Goal: Transaction & Acquisition: Purchase product/service

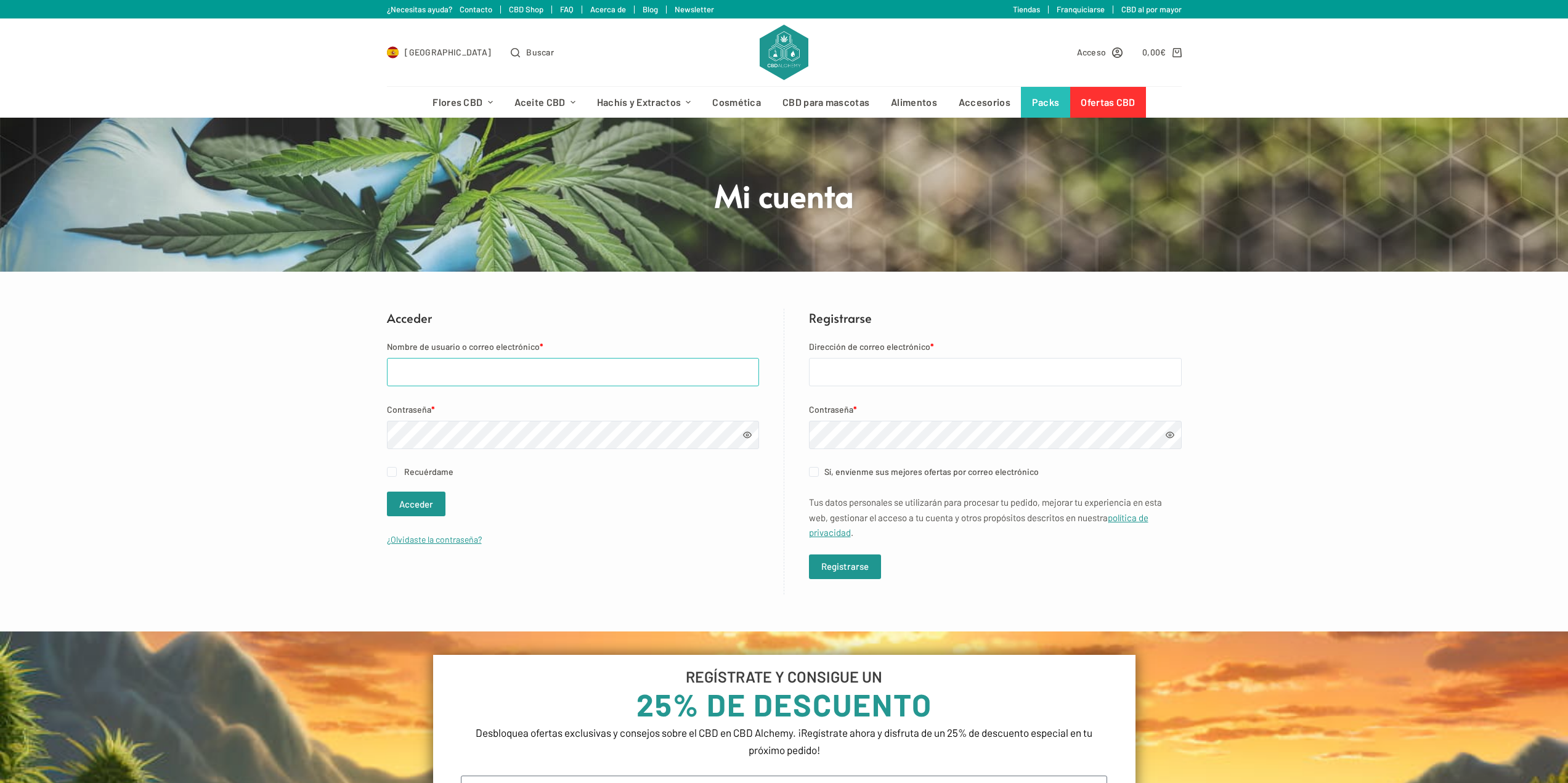
type input "miguel.angel.j.segura@gmail.com"
click at [391, 471] on input "Recuérdame" at bounding box center [392, 472] width 10 height 10
checkbox input "true"
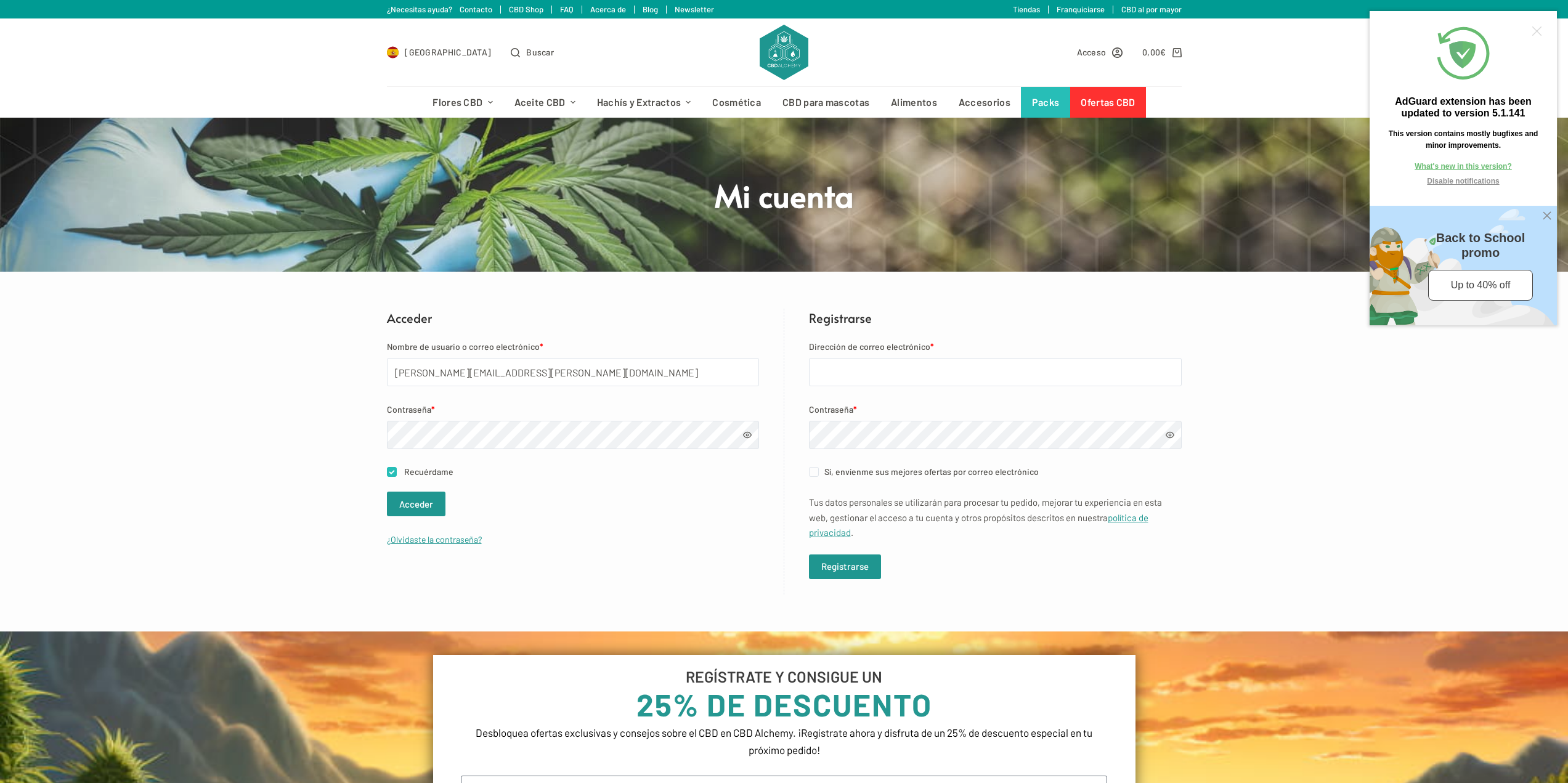
click at [406, 490] on p "Recuérdame Acceder" at bounding box center [573, 490] width 372 height 52
click at [412, 506] on button "Acceder" at bounding box center [416, 504] width 59 height 25
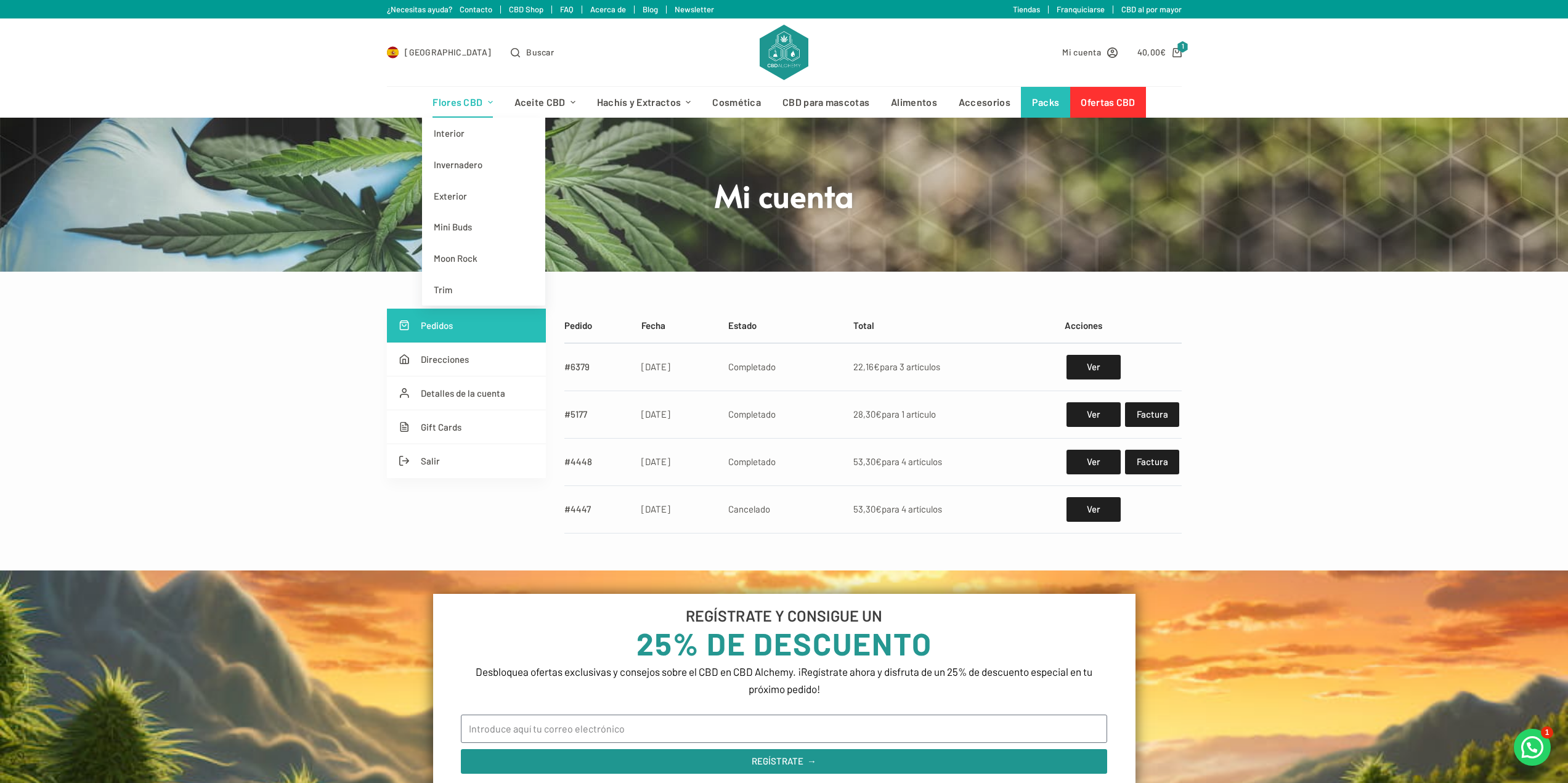
click at [459, 96] on link "Flores CBD" at bounding box center [462, 102] width 81 height 31
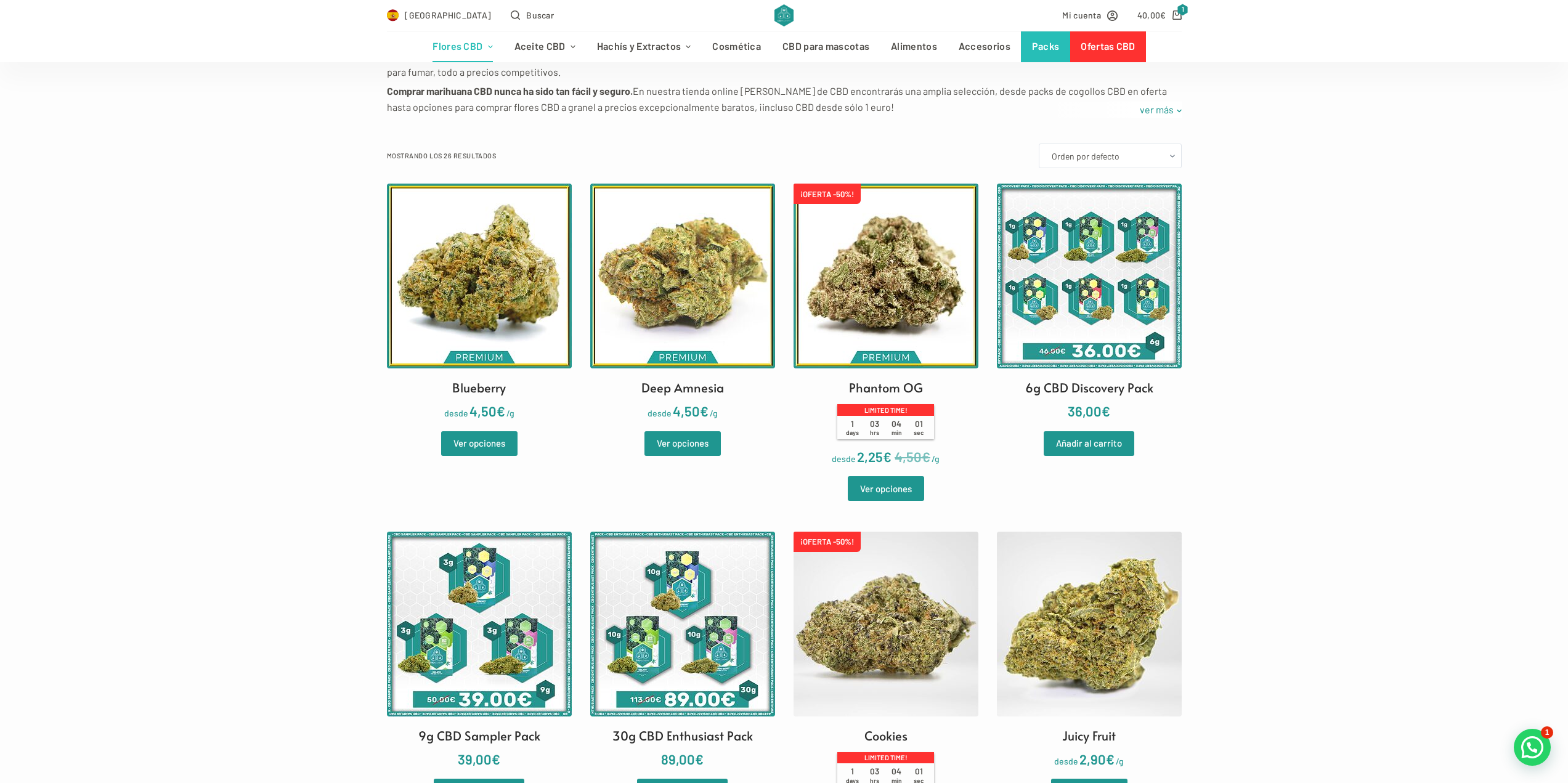
scroll to position [247, 0]
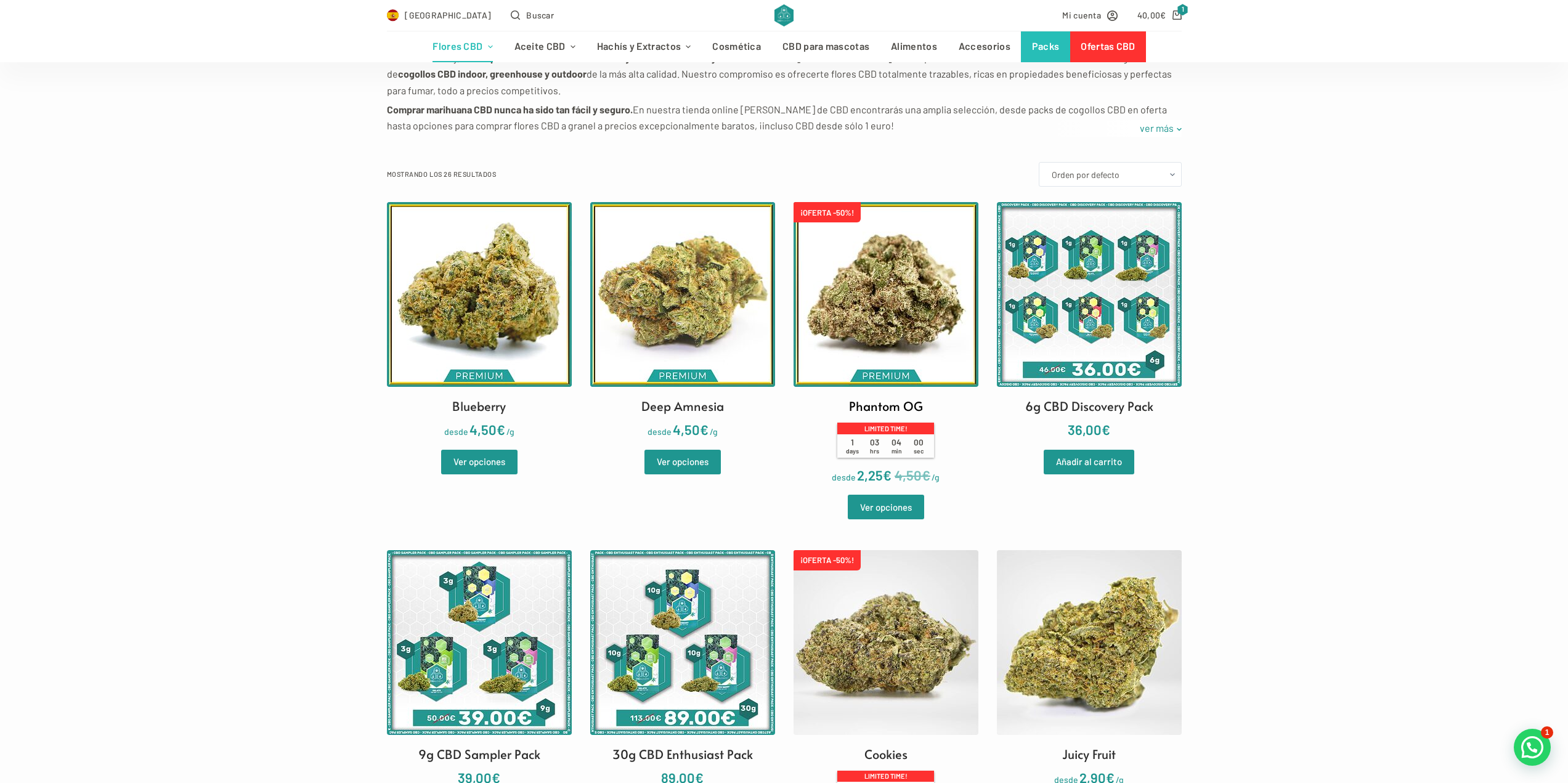
click at [869, 283] on img at bounding box center [886, 295] width 184 height 184
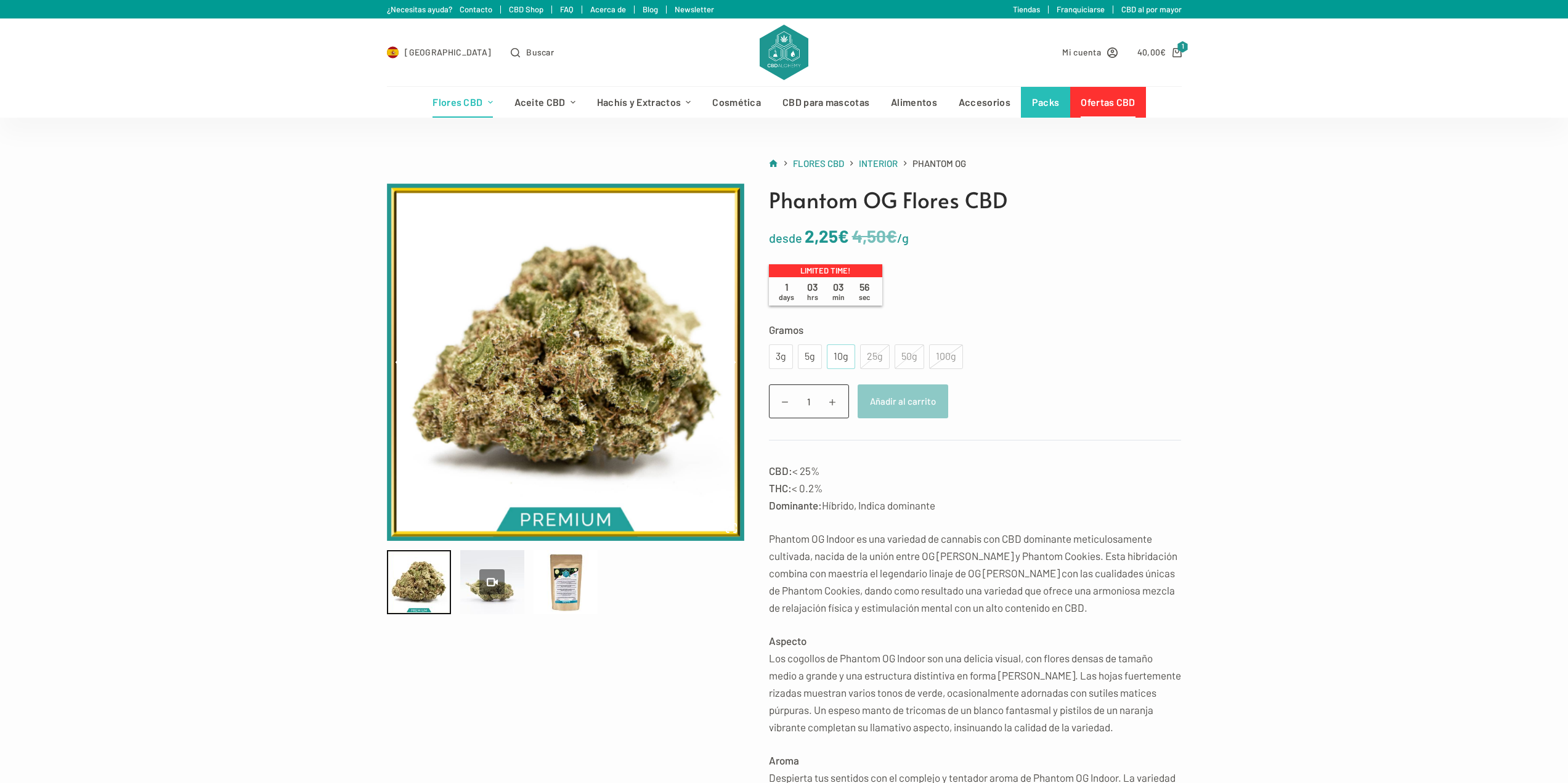
click at [845, 355] on div "10g" at bounding box center [841, 356] width 14 height 16
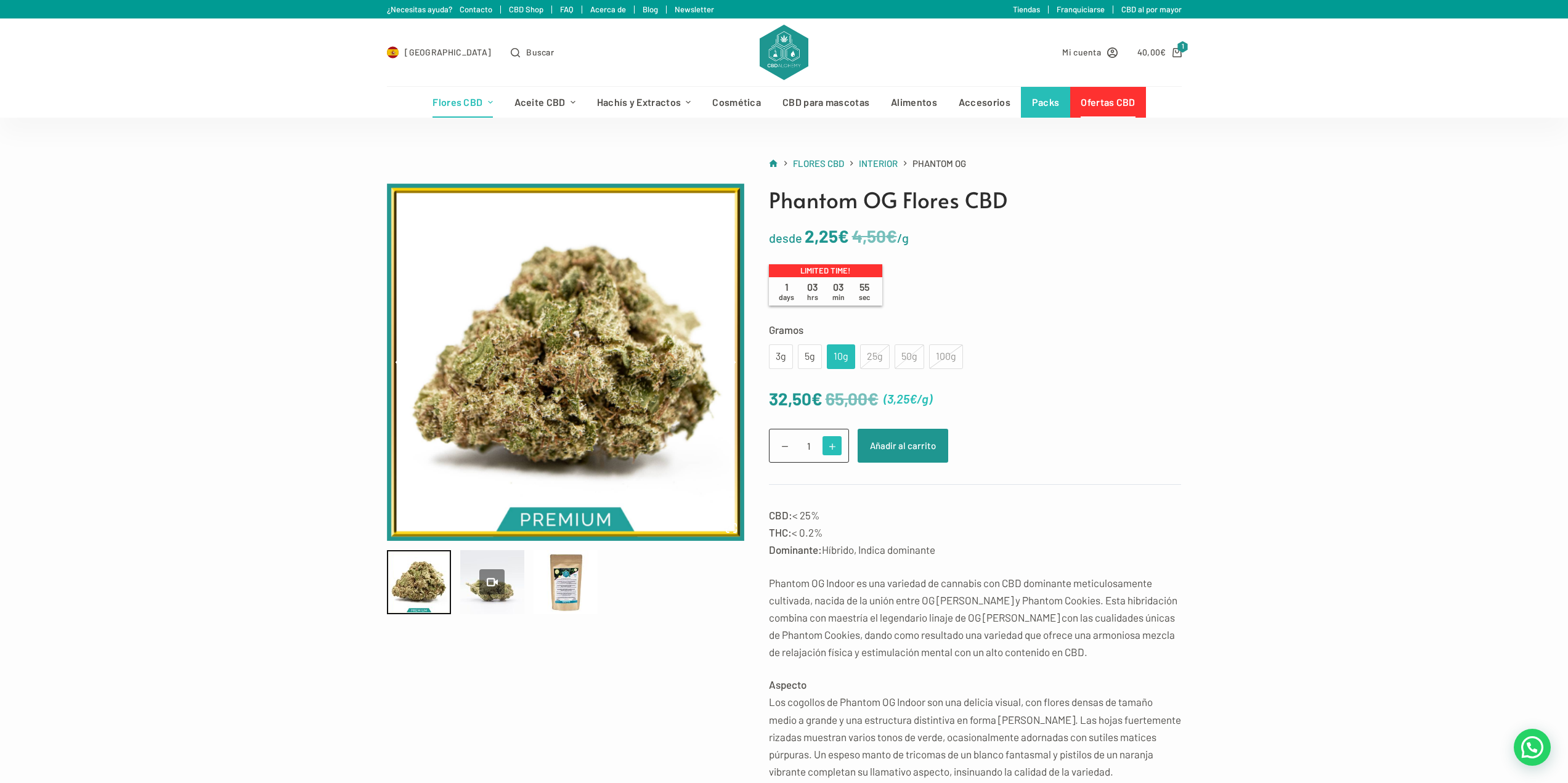
click at [838, 448] on span at bounding box center [832, 446] width 19 height 19
click at [785, 449] on span at bounding box center [785, 446] width 19 height 19
type input "1"
click at [1114, 379] on form "Gramos Elige una opción 3g 5g 10g 25g 50g 100g 3g 5g 10g 25g 50g 100g Limpiar 6…" at bounding box center [974, 403] width 412 height 164
click at [571, 429] on img at bounding box center [565, 362] width 357 height 357
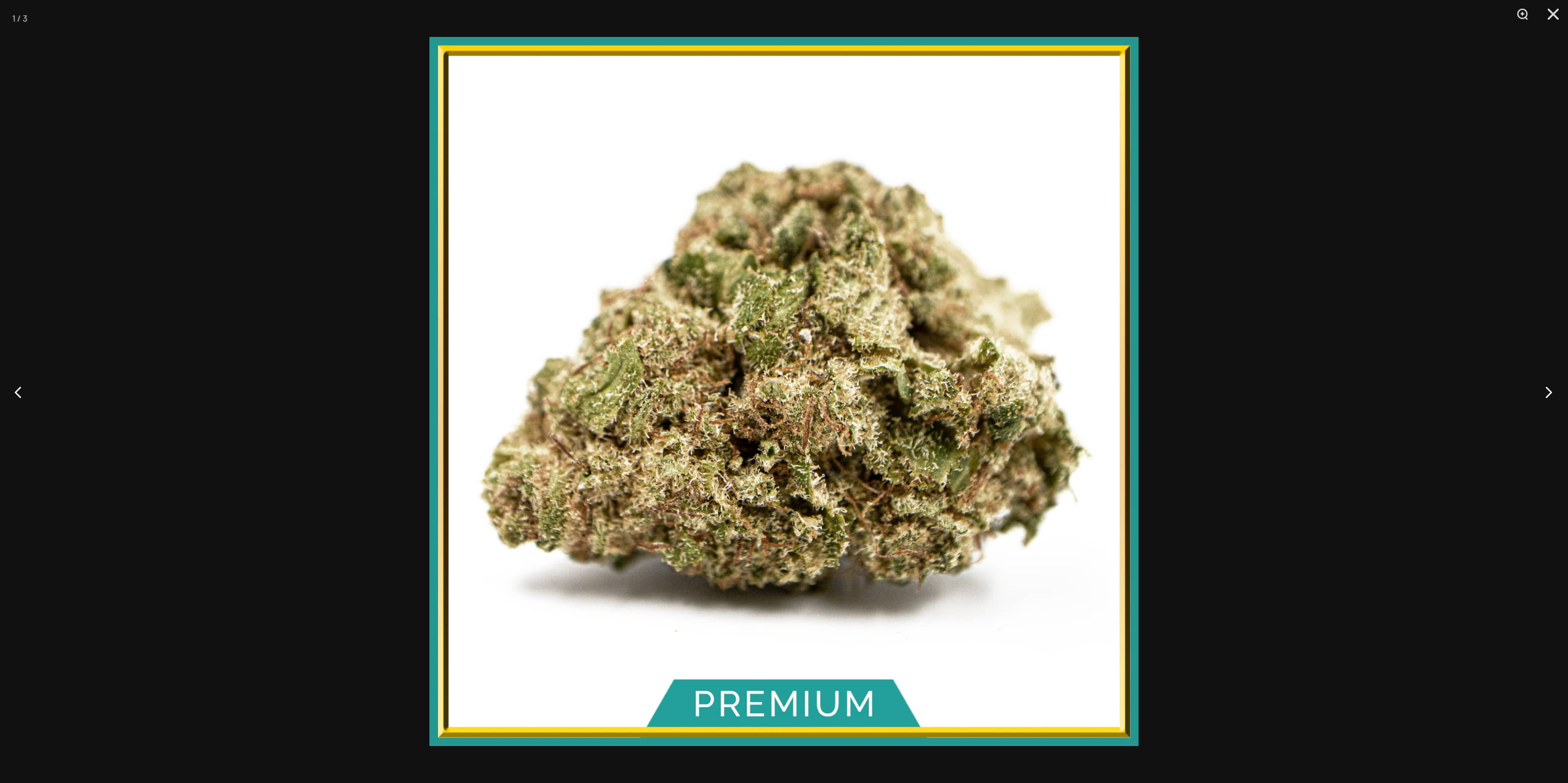
click at [1553, 385] on button "Next" at bounding box center [1545, 392] width 46 height 61
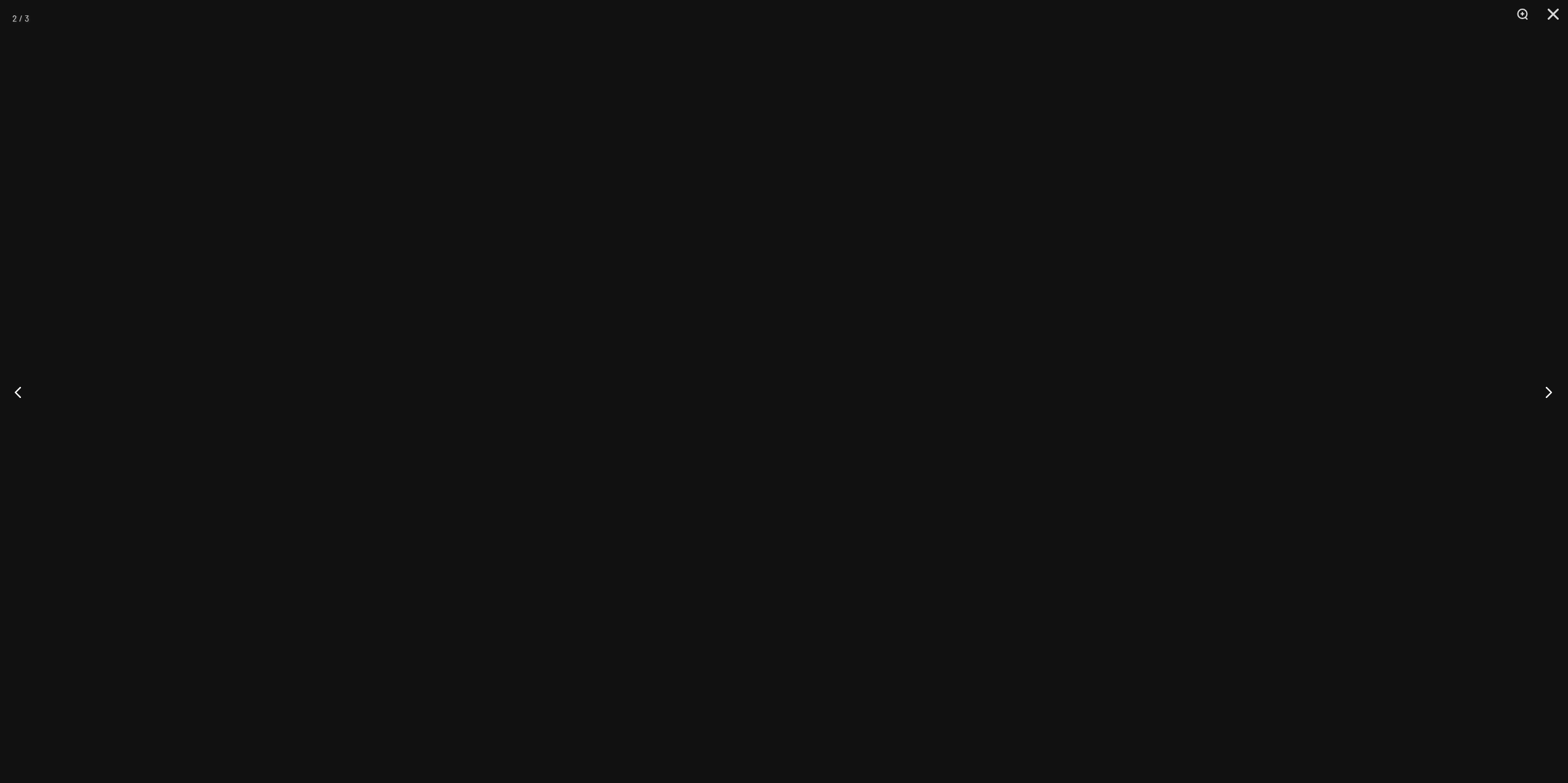
click at [1551, 392] on button "Next" at bounding box center [1545, 392] width 46 height 61
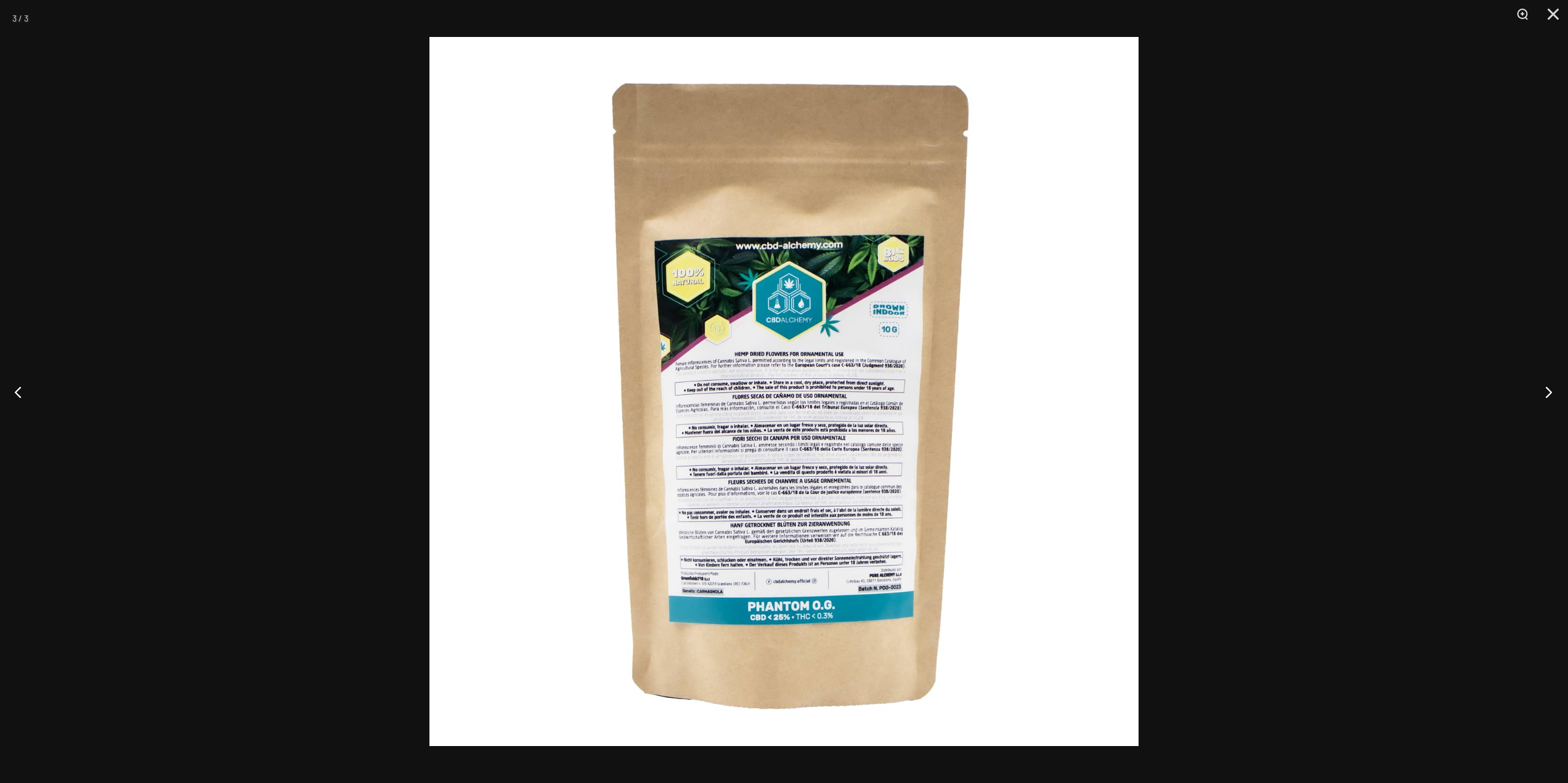
click at [1551, 392] on button "Next" at bounding box center [1545, 392] width 46 height 61
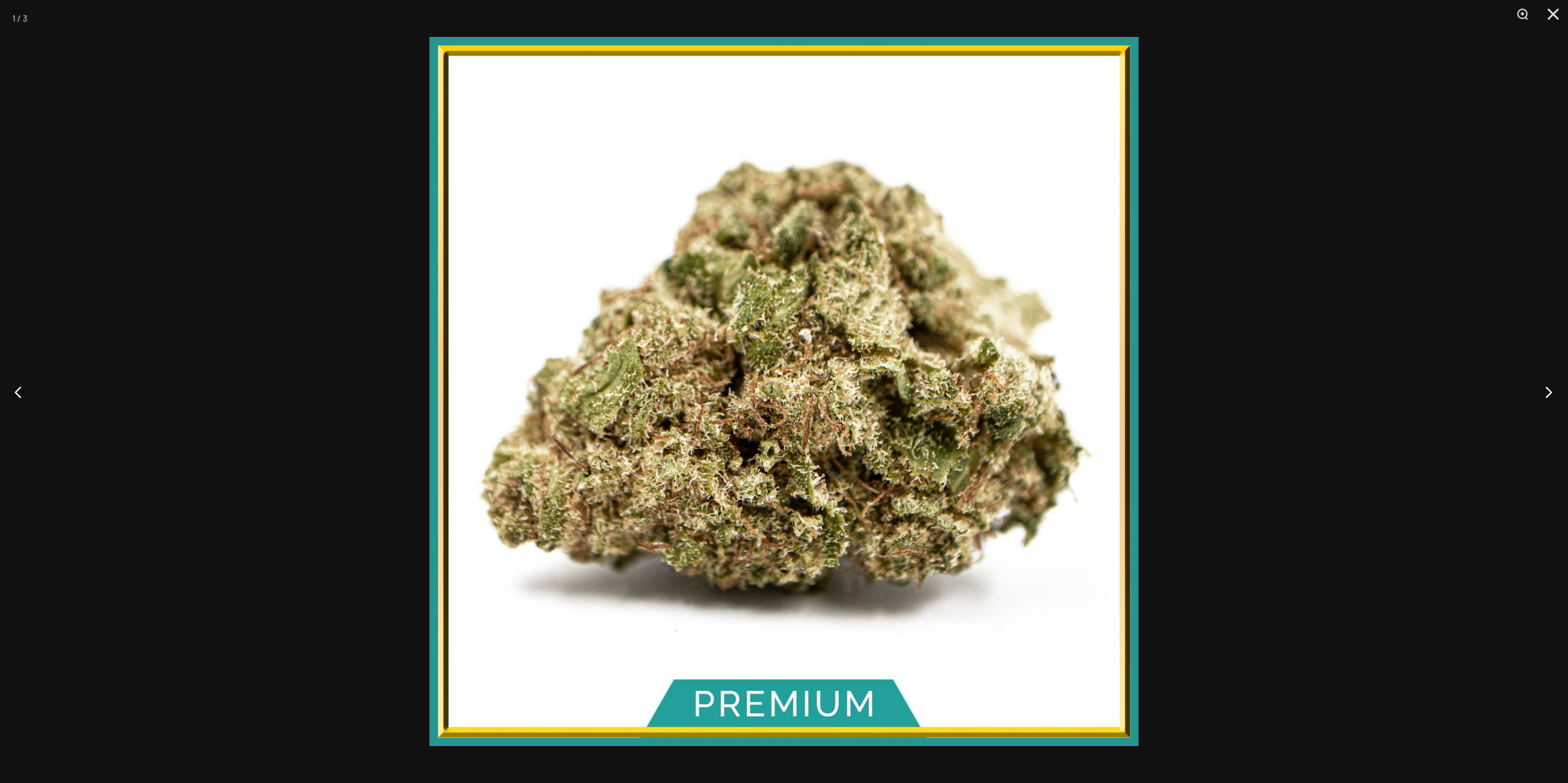
click at [1551, 392] on button "Next" at bounding box center [1545, 392] width 46 height 61
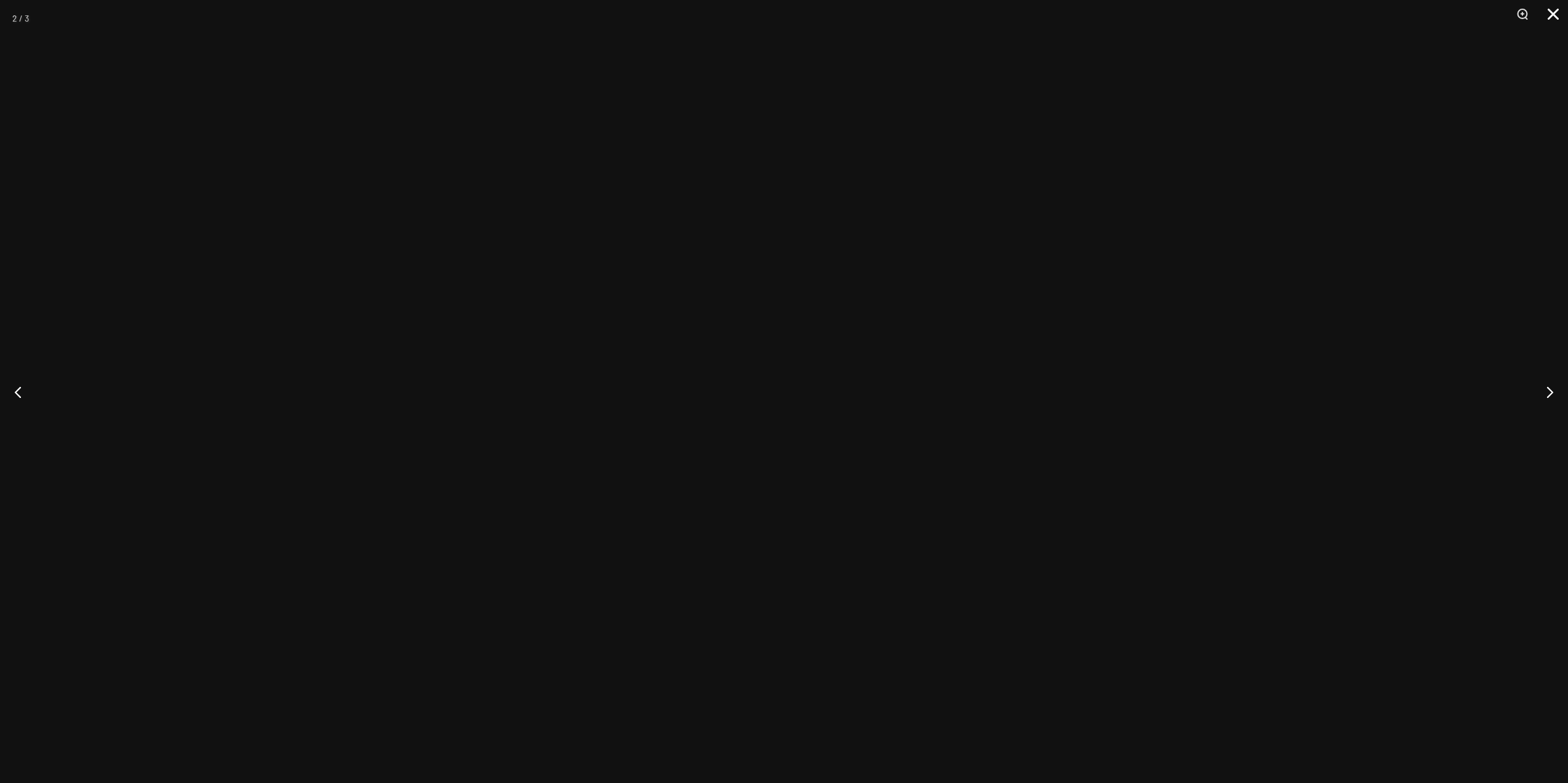
type input "81.43"
click at [1561, 15] on button "Close" at bounding box center [1548, 18] width 31 height 37
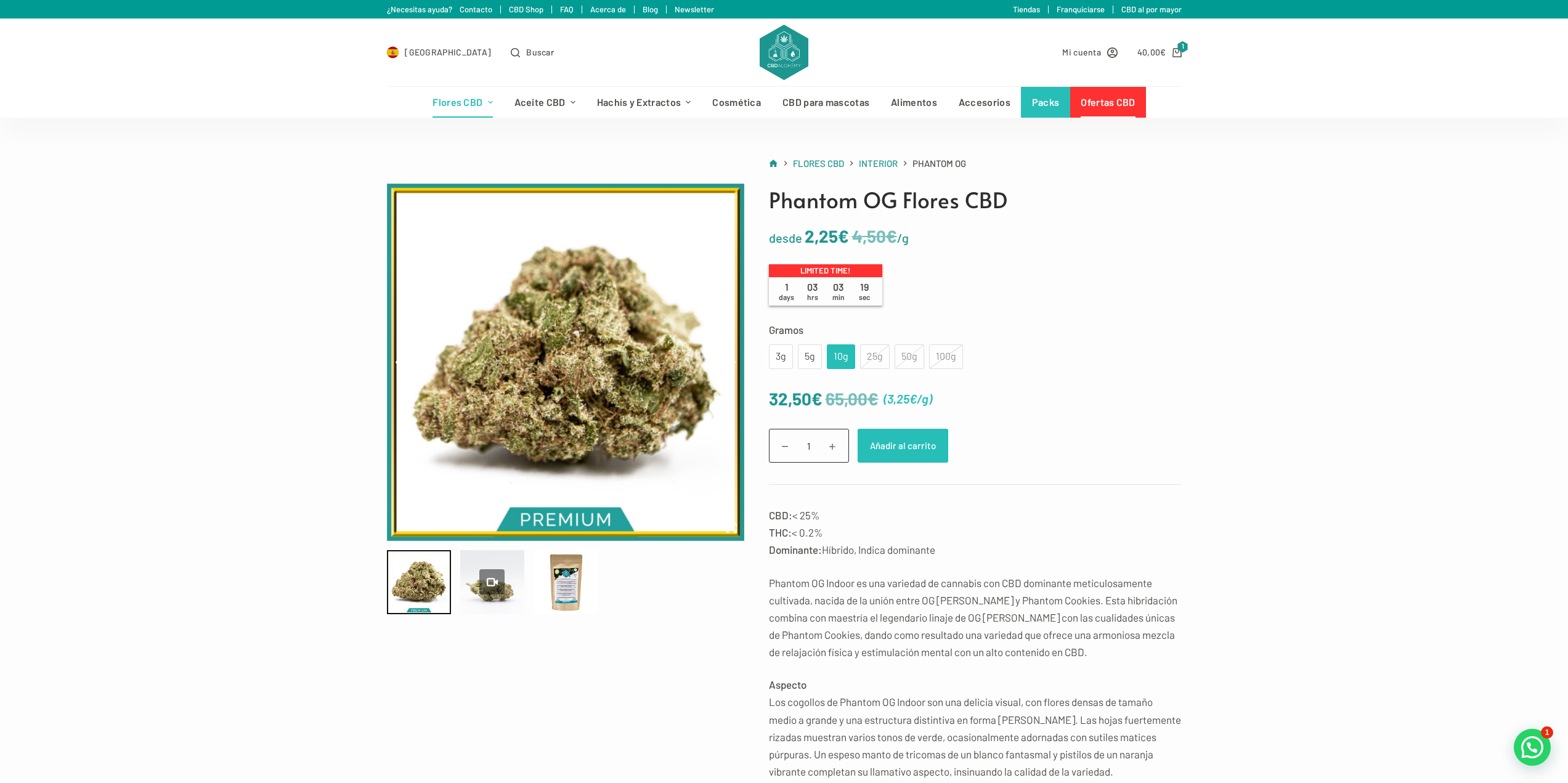
click at [896, 447] on button "Añadir al carrito" at bounding box center [903, 446] width 91 height 34
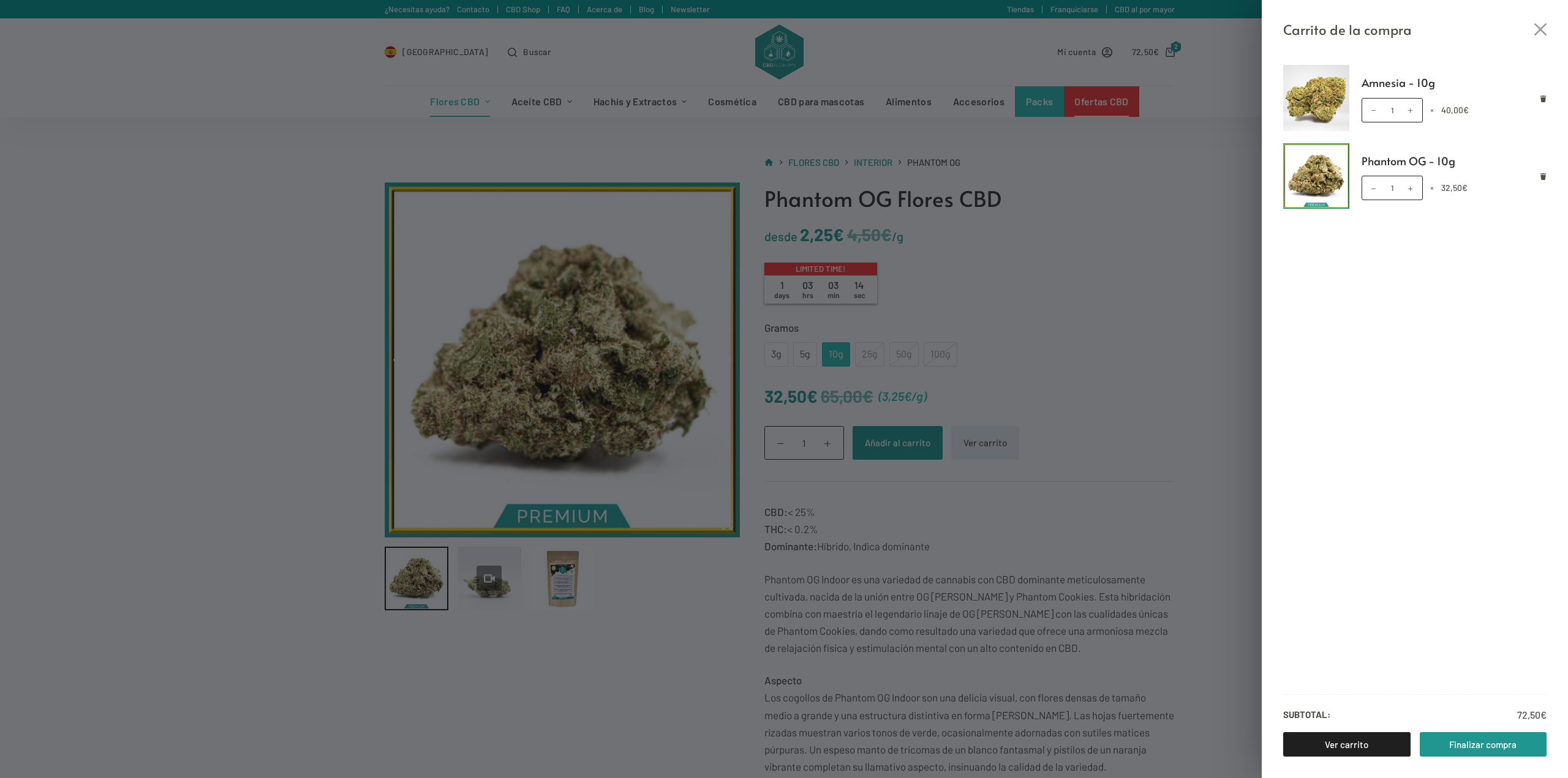
click at [1548, 97] on ul "Amnesia - 10g Amnesia - 10g cantidad 1 × 40,00 € Phantom OG - 10g Phantom OG - …" at bounding box center [1414, 372] width 306 height 616
click at [1541, 101] on icon "Eliminar Amnesia - 10g del carrito" at bounding box center [1543, 99] width 7 height 7
click at [1129, 219] on div "Carrito de la compra Phantom OG - 10g Phantom OG - 10g cantidad 1 × 32,50 € Sub…" at bounding box center [784, 389] width 1568 height 778
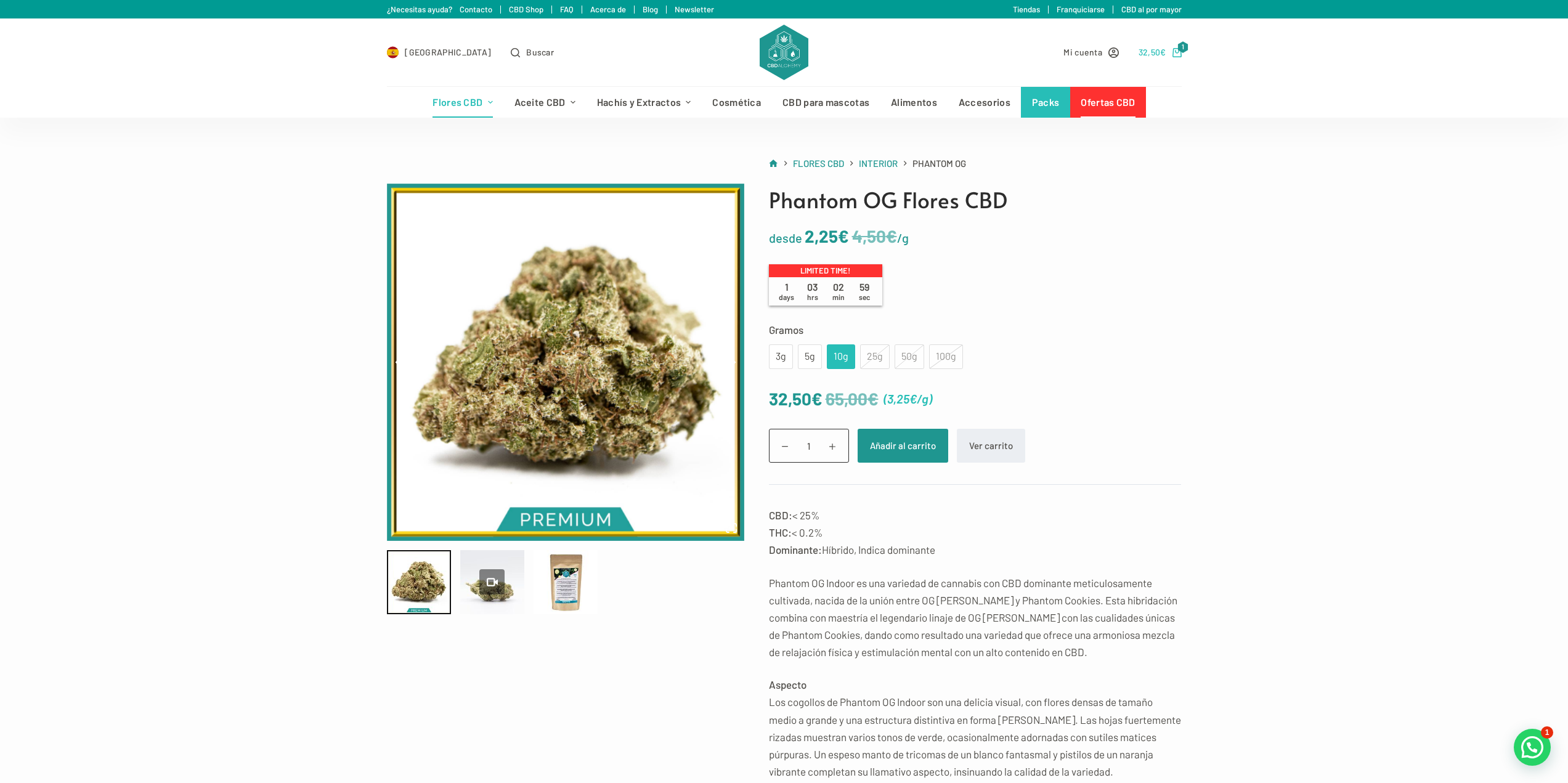
click at [1175, 55] on icon "Carro de compra" at bounding box center [1177, 52] width 9 height 9
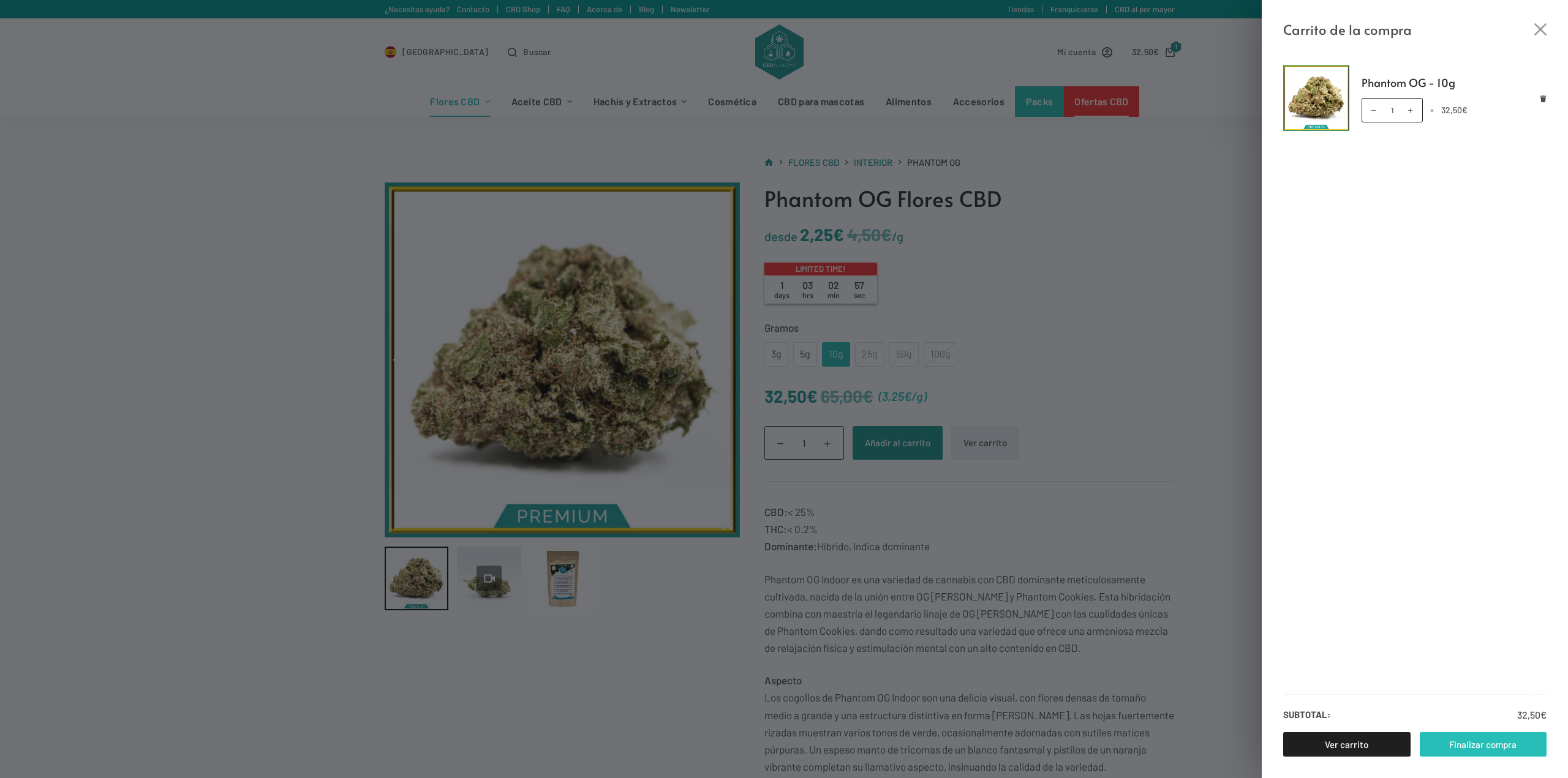
click at [1487, 747] on link "Finalizar compra" at bounding box center [1483, 744] width 127 height 25
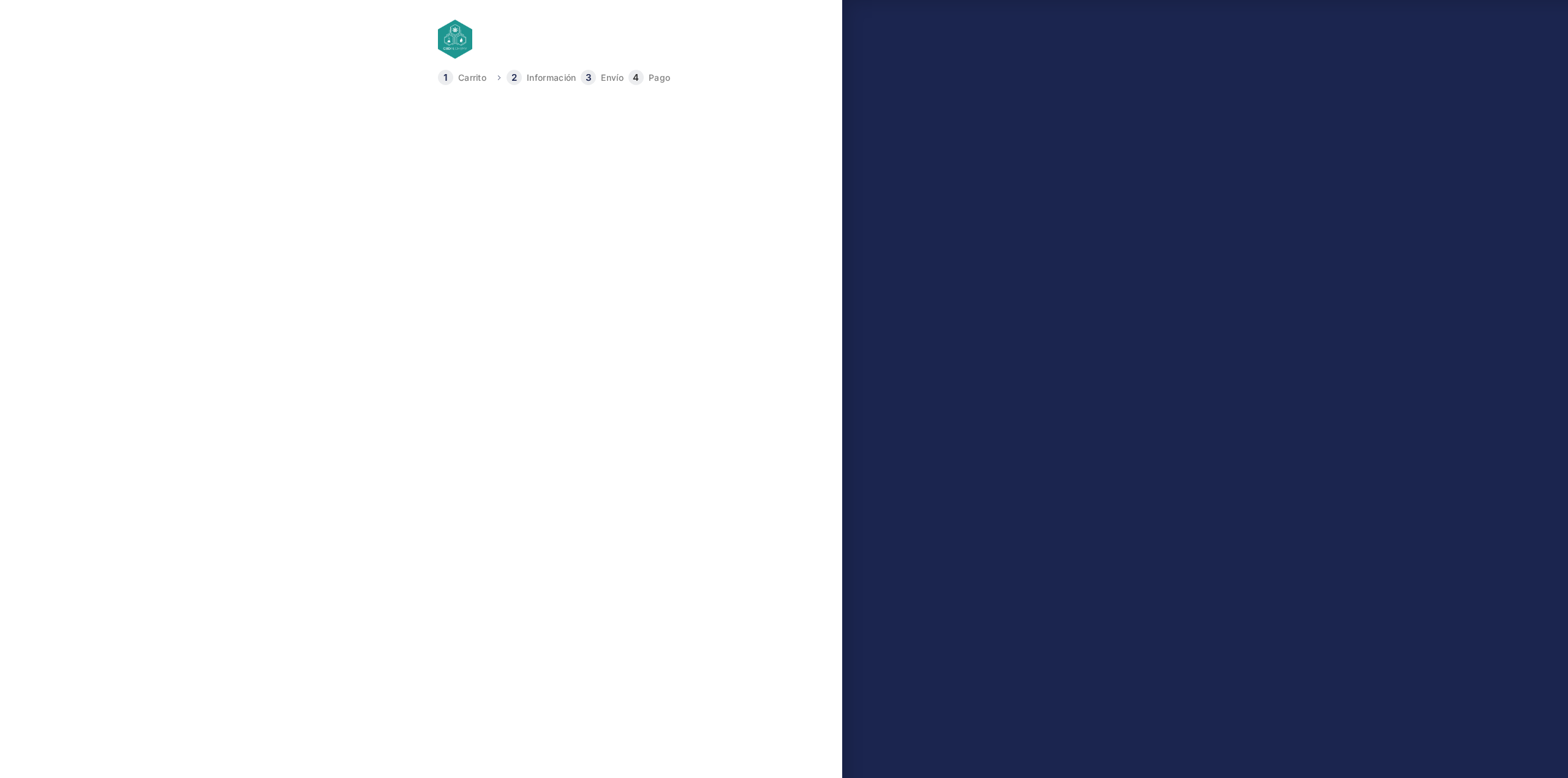
type input "[PHONE_NUMBER]"
select select "M"
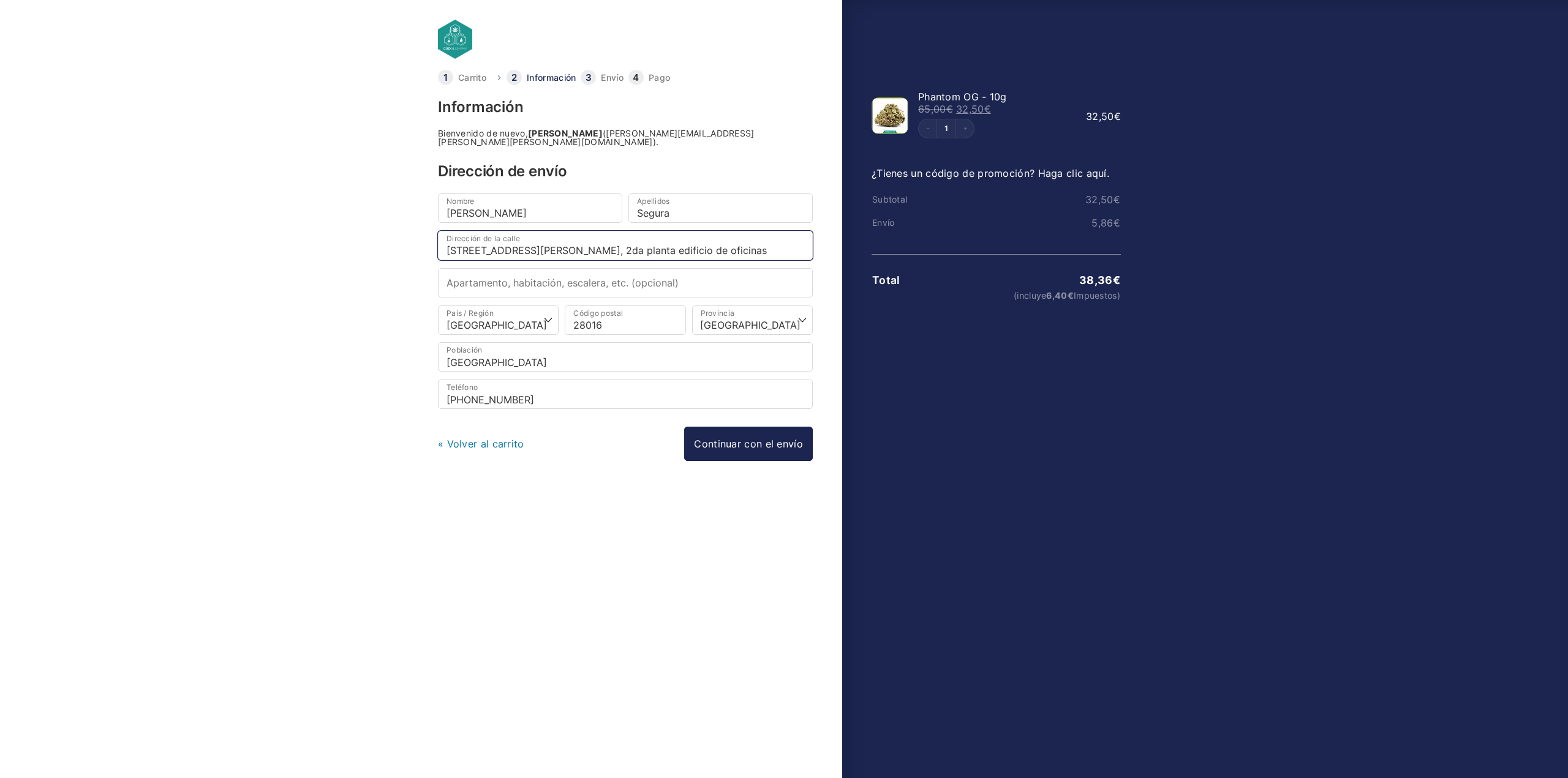
click at [691, 239] on input "[STREET_ADDRESS][PERSON_NAME], 2da planta edificio de oficinas" at bounding box center [625, 245] width 374 height 30
drag, startPoint x: 587, startPoint y: 236, endPoint x: 322, endPoint y: 244, distance: 265.1
click at [322, 244] on body "Carrito Información Envío Pago Información Bienvenido de nuevo, [PERSON_NAME] (…" at bounding box center [784, 369] width 1568 height 739
type input "[STREET_ADDRESS][PERSON_NAME]"
drag, startPoint x: 624, startPoint y: 315, endPoint x: 506, endPoint y: 315, distance: 118.0
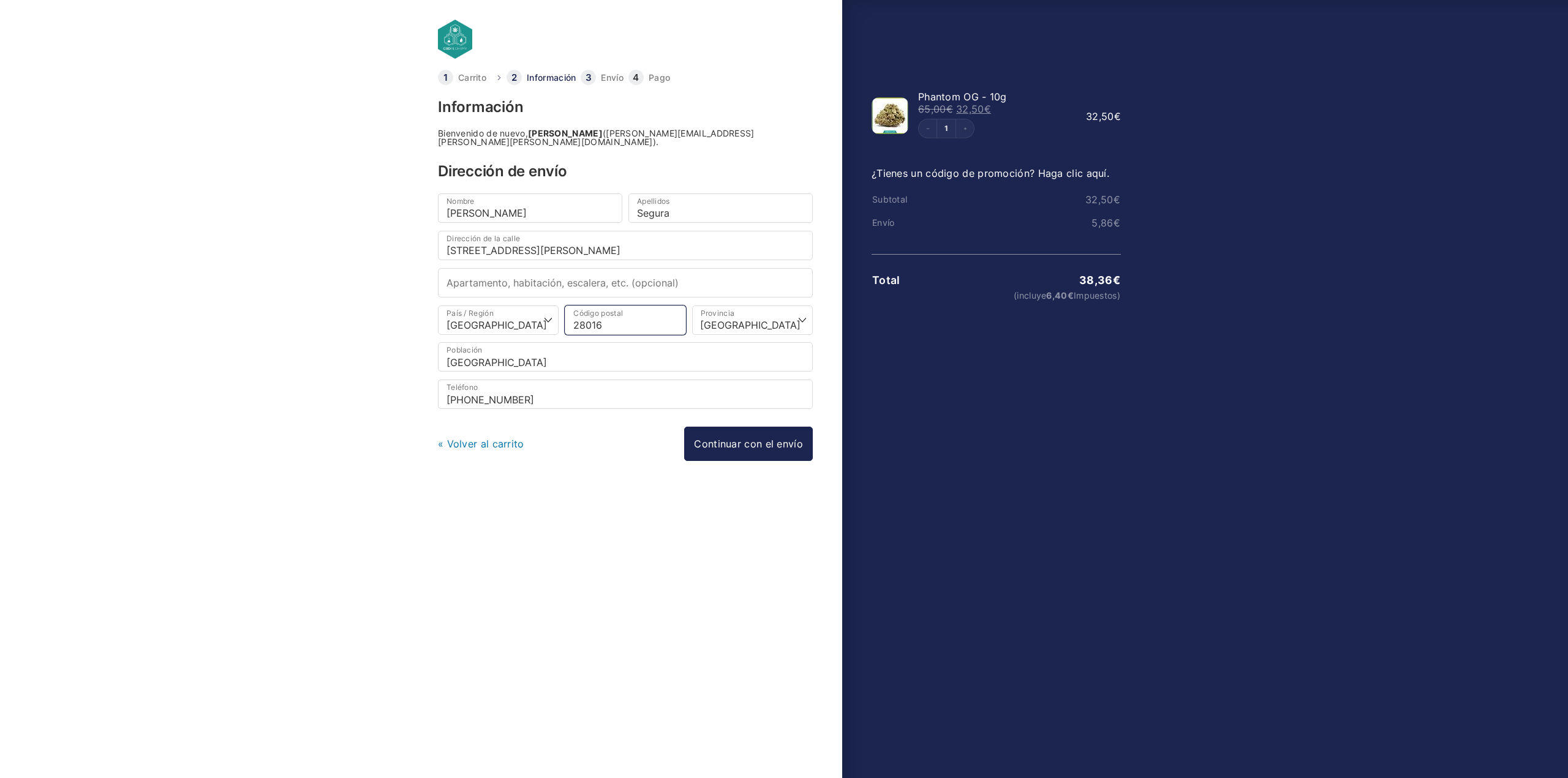
click at [506, 315] on div "País / Región * Selecciona un país/región… [GEOGRAPHIC_DATA] [GEOGRAPHIC_DATA] …" at bounding box center [625, 324] width 381 height 37
type input "28039"
click at [588, 514] on div "Información Bienvenido de nuevo, [PERSON_NAME] ([PERSON_NAME][EMAIL_ADDRESS][PE…" at bounding box center [625, 403] width 374 height 607
